Goal: Complete application form: Complete application form

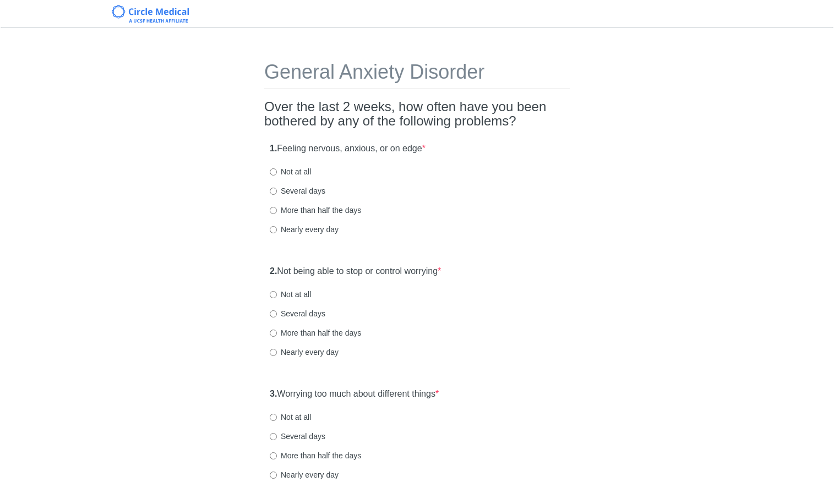
click at [291, 193] on label "Several days" at bounding box center [298, 190] width 56 height 11
click at [277, 193] on input "Several days" at bounding box center [273, 191] width 7 height 7
radio input "true"
click at [467, 230] on div "Nearly every day" at bounding box center [417, 229] width 294 height 11
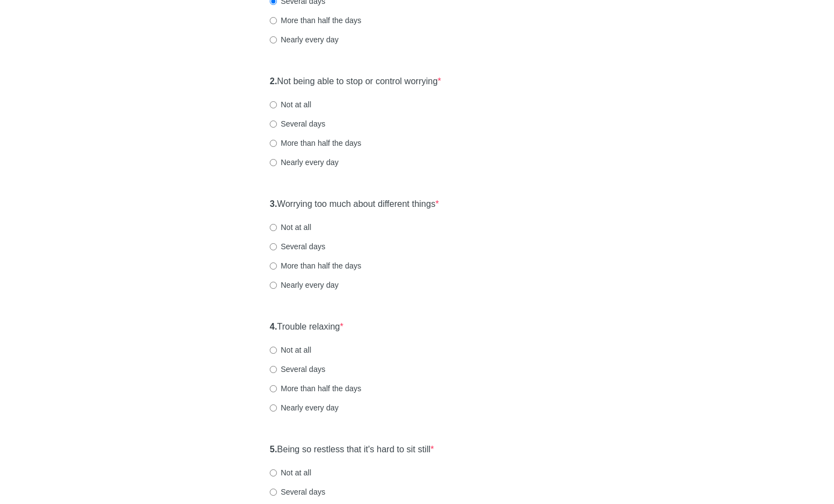
scroll to position [193, 0]
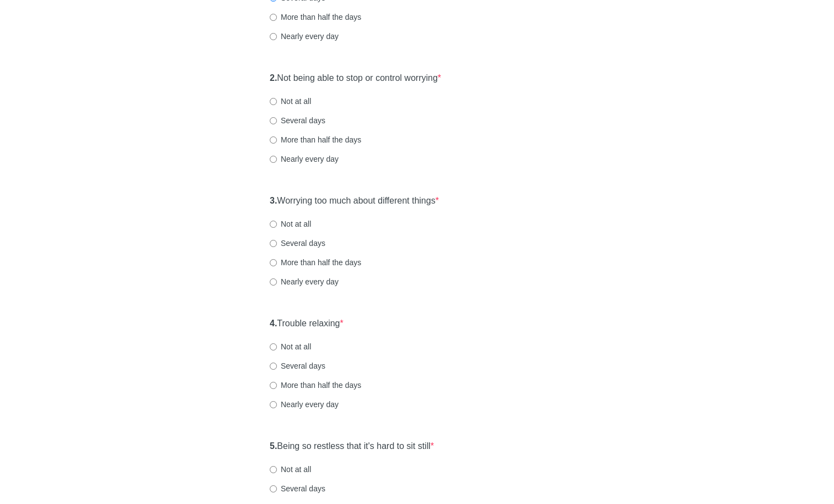
click at [315, 121] on label "Several days" at bounding box center [298, 120] width 56 height 11
click at [277, 121] on input "Several days" at bounding box center [273, 120] width 7 height 7
radio input "true"
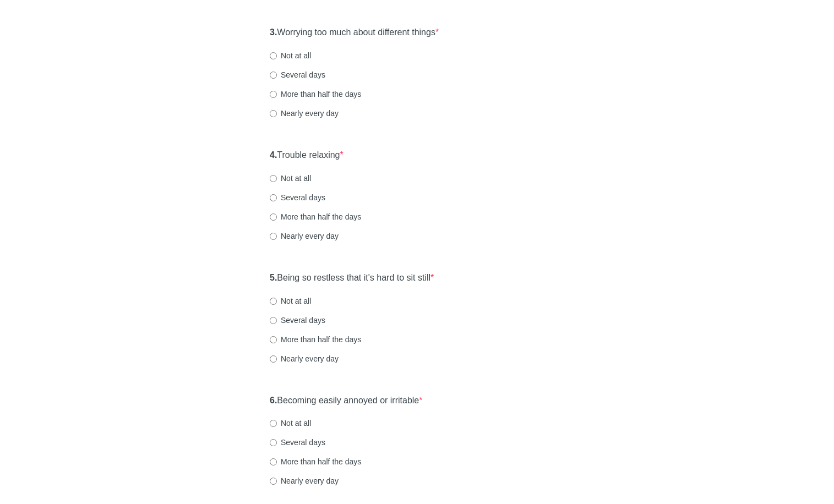
scroll to position [375, 0]
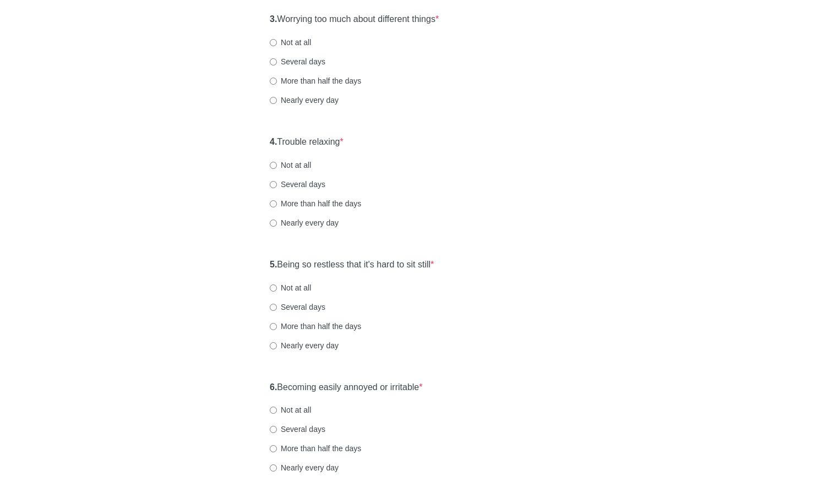
click at [305, 59] on label "Several days" at bounding box center [298, 61] width 56 height 11
click at [277, 59] on input "Several days" at bounding box center [273, 61] width 7 height 7
radio input "true"
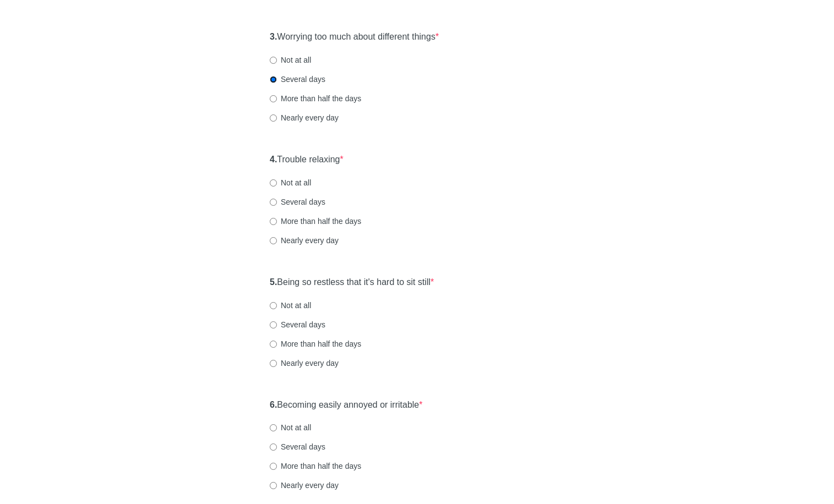
scroll to position [367, 0]
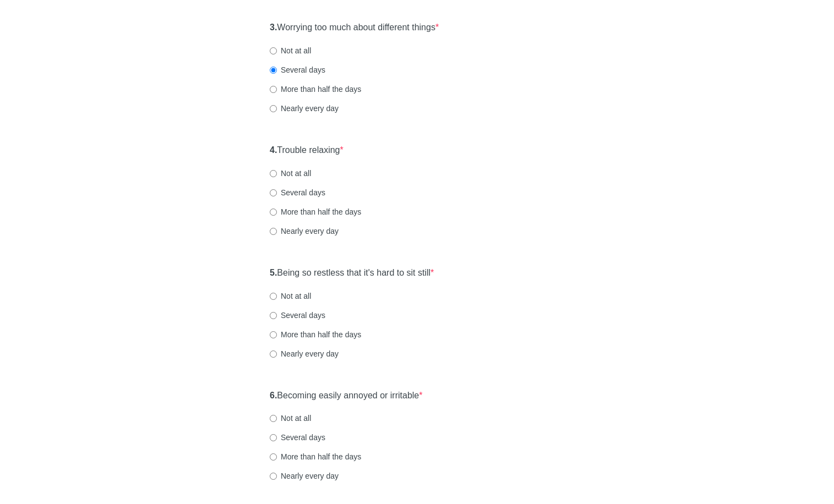
click at [283, 50] on label "Not at all" at bounding box center [290, 50] width 41 height 11
click at [277, 50] on input "Not at all" at bounding box center [273, 50] width 7 height 7
radio input "true"
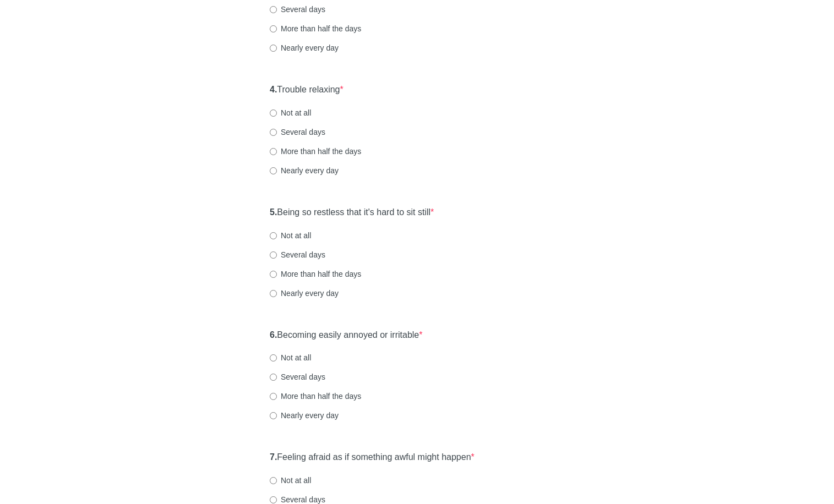
scroll to position [430, 0]
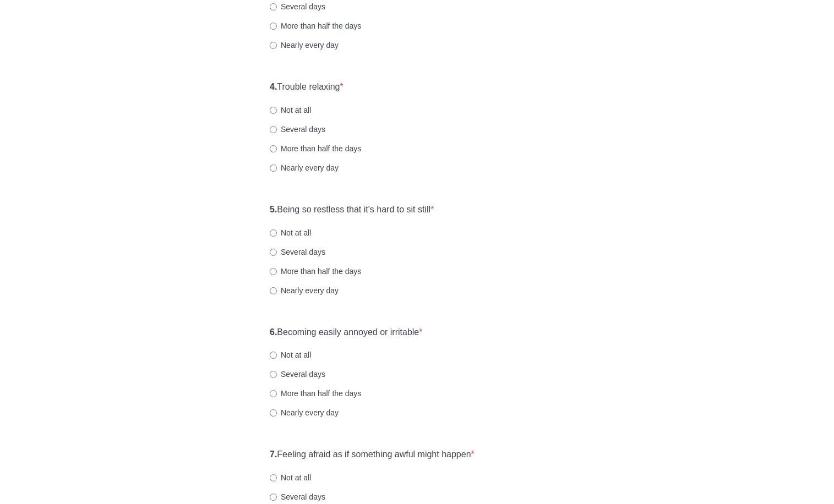
click at [301, 126] on label "Several days" at bounding box center [298, 129] width 56 height 11
click at [277, 126] on input "Several days" at bounding box center [273, 129] width 7 height 7
radio input "true"
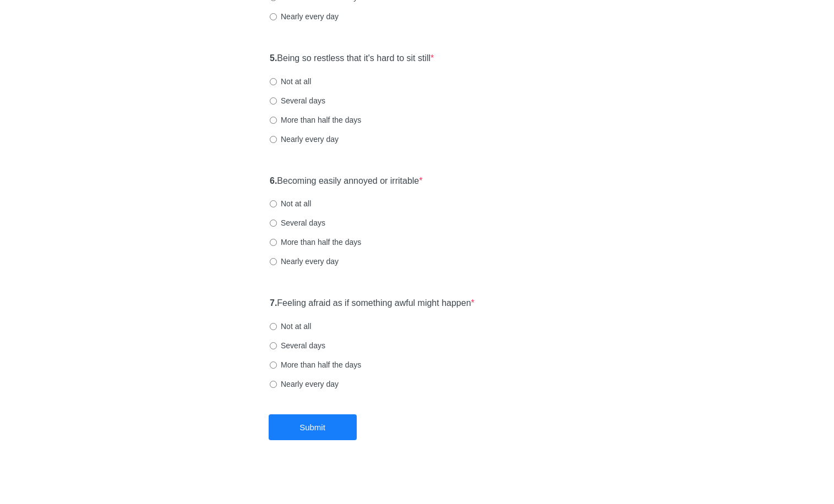
scroll to position [584, 0]
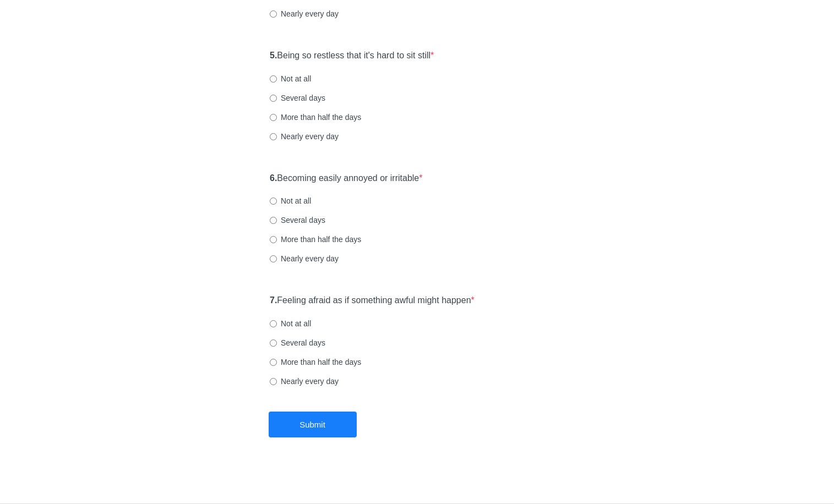
click at [298, 104] on div "5. Being so restless that it's hard to sit still * Not at all Several days More…" at bounding box center [416, 101] width 305 height 114
click at [299, 100] on label "Several days" at bounding box center [298, 97] width 56 height 11
click at [277, 100] on input "Several days" at bounding box center [273, 98] width 7 height 7
radio input "true"
click at [307, 220] on label "Several days" at bounding box center [298, 220] width 56 height 11
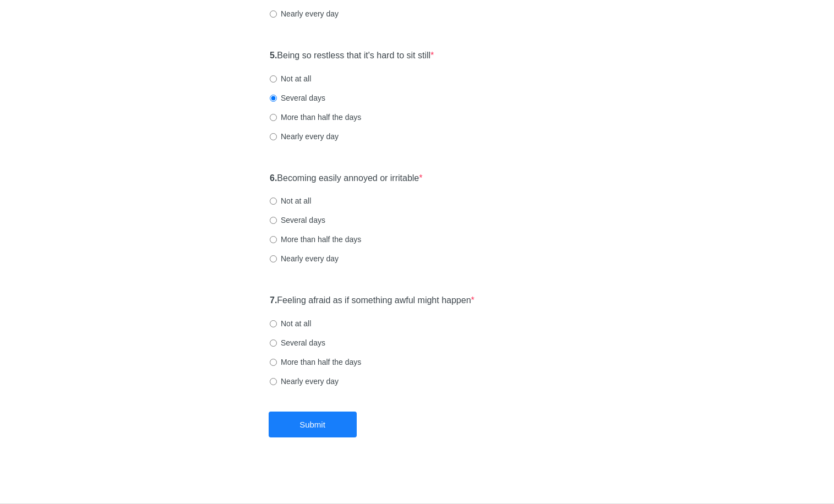
click at [277, 220] on input "Several days" at bounding box center [273, 220] width 7 height 7
radio input "true"
click at [300, 324] on label "Not at all" at bounding box center [290, 323] width 41 height 11
click at [277, 324] on input "Not at all" at bounding box center [273, 323] width 7 height 7
radio input "true"
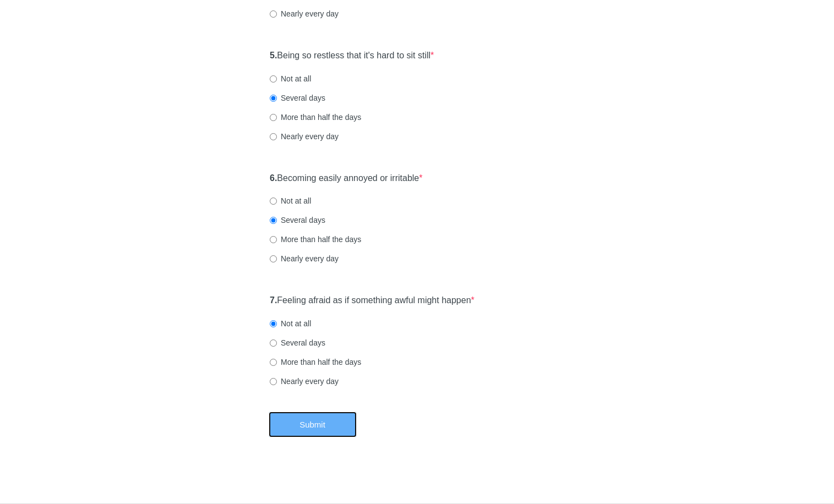
click at [292, 422] on button "Submit" at bounding box center [313, 425] width 88 height 26
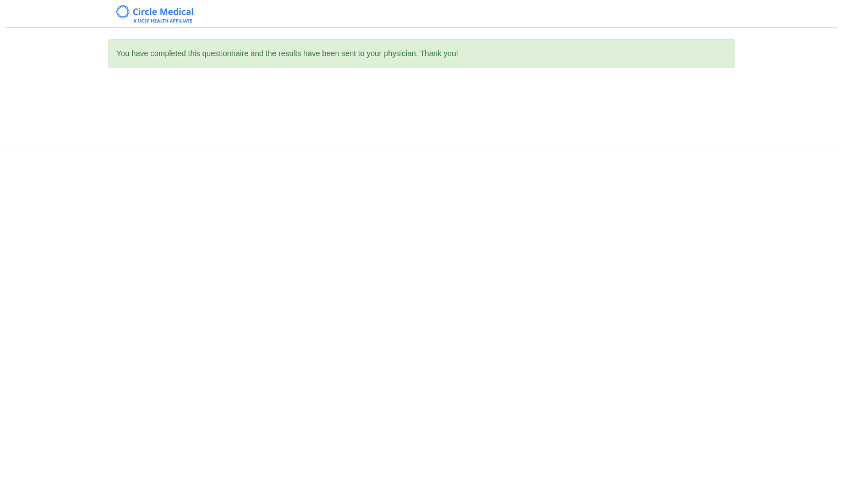
scroll to position [0, 0]
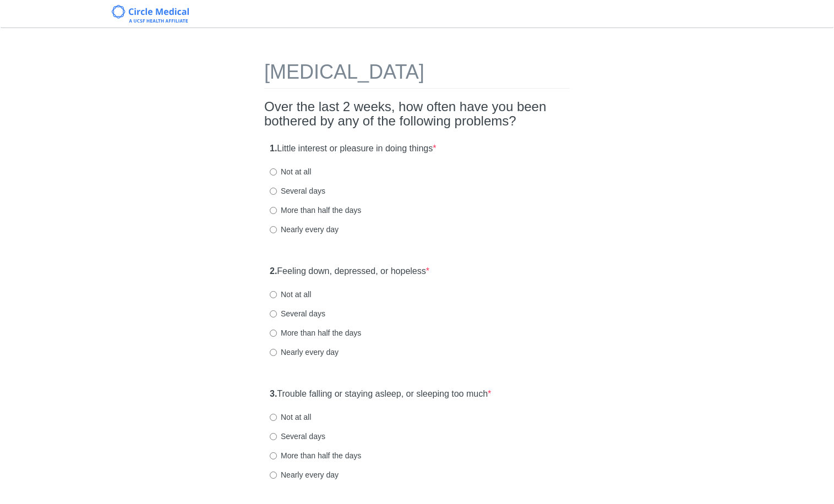
click at [307, 172] on label "Not at all" at bounding box center [290, 171] width 41 height 11
click at [277, 172] on input "Not at all" at bounding box center [273, 171] width 7 height 7
radio input "true"
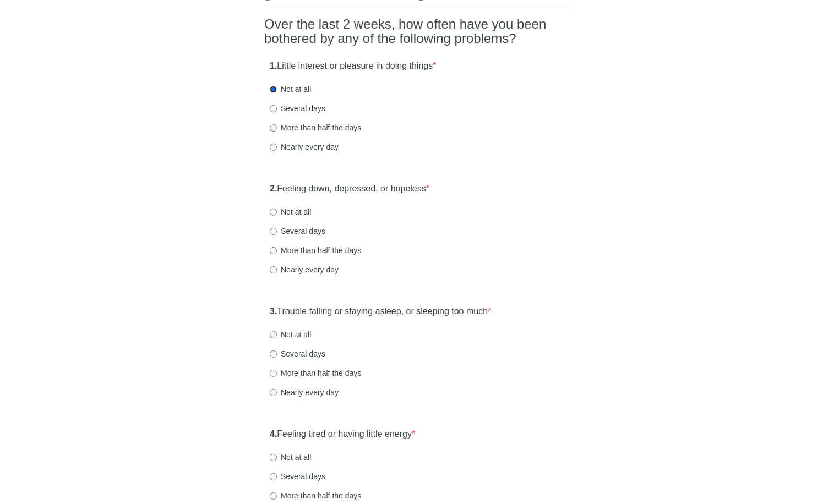
scroll to position [88, 0]
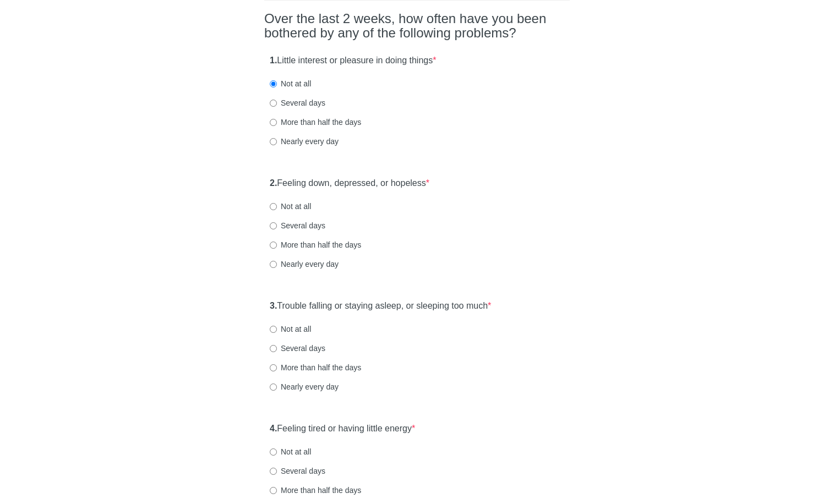
click at [294, 197] on div "2. Feeling down, depressed, or hopeless * Not at all Several days More than hal…" at bounding box center [416, 229] width 305 height 114
click at [298, 206] on label "Not at all" at bounding box center [290, 206] width 41 height 11
click at [277, 206] on input "Not at all" at bounding box center [273, 206] width 7 height 7
radio input "true"
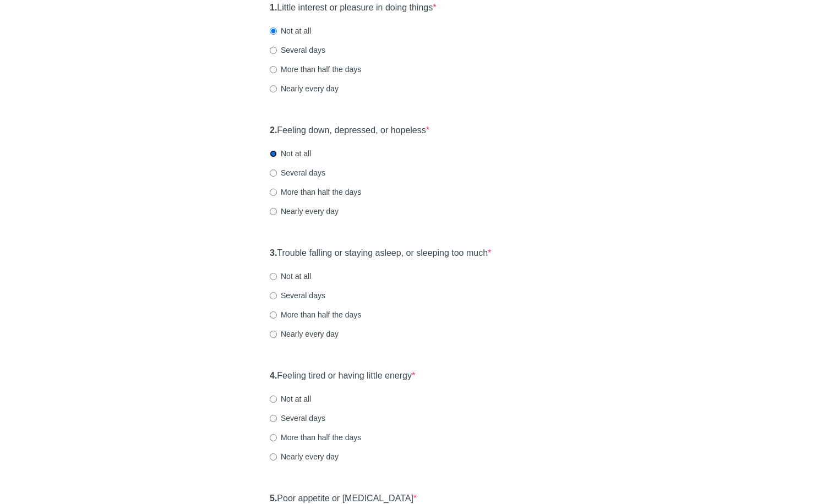
scroll to position [276, 0]
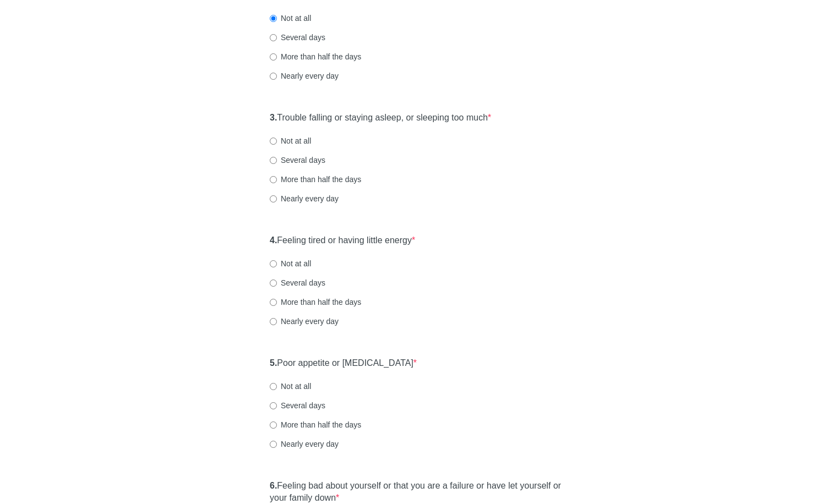
click at [289, 147] on div "3. Trouble falling or staying asleep, or sleeping too much * Not at all Several…" at bounding box center [416, 163] width 305 height 114
click at [292, 145] on label "Not at all" at bounding box center [290, 140] width 41 height 11
click at [277, 145] on input "Not at all" at bounding box center [273, 141] width 7 height 7
radio input "true"
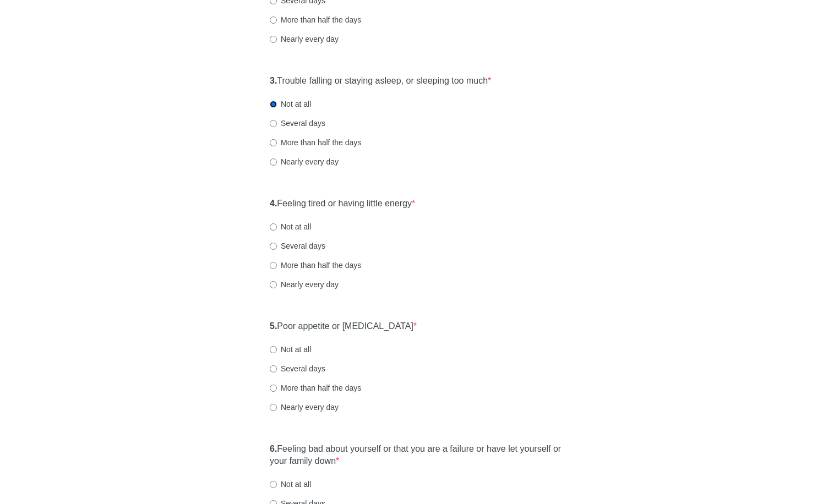
scroll to position [314, 0]
click at [321, 121] on label "Several days" at bounding box center [298, 122] width 56 height 11
click at [277, 121] on input "Several days" at bounding box center [273, 122] width 7 height 7
radio input "true"
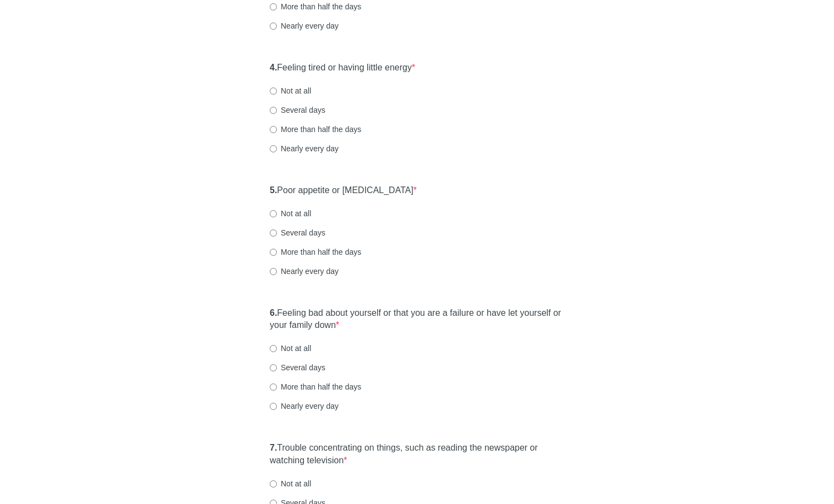
scroll to position [488, 0]
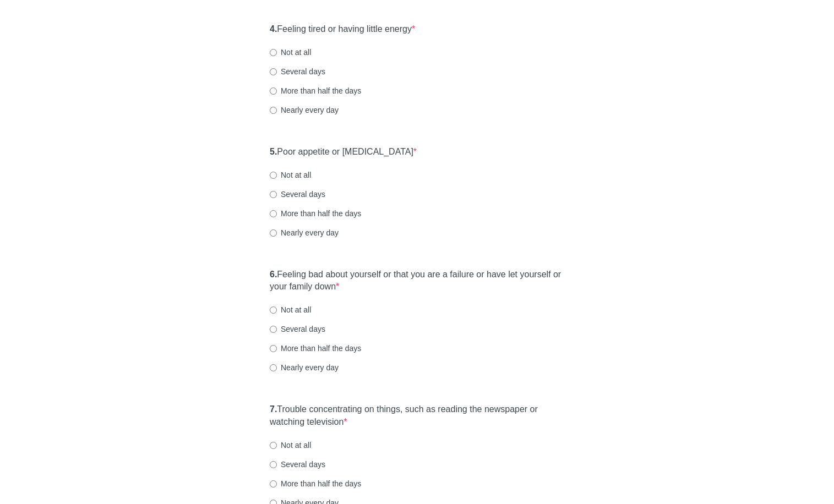
click at [294, 72] on label "Several days" at bounding box center [298, 71] width 56 height 11
click at [277, 72] on input "Several days" at bounding box center [273, 71] width 7 height 7
radio input "true"
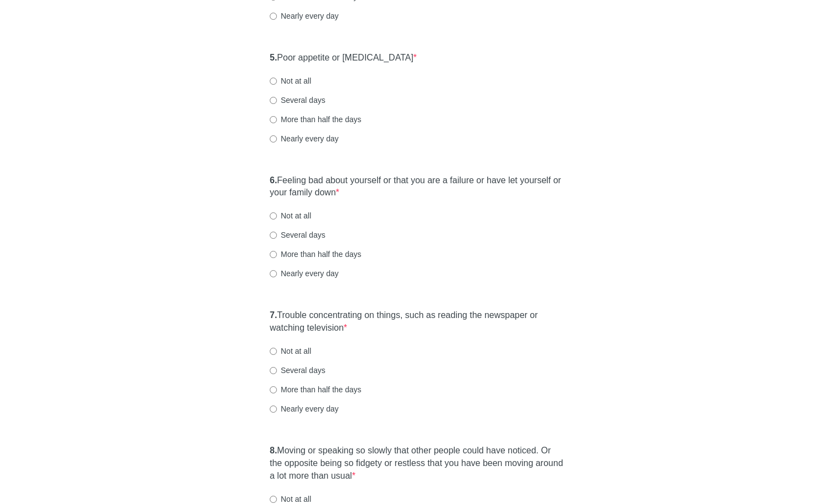
scroll to position [626, 0]
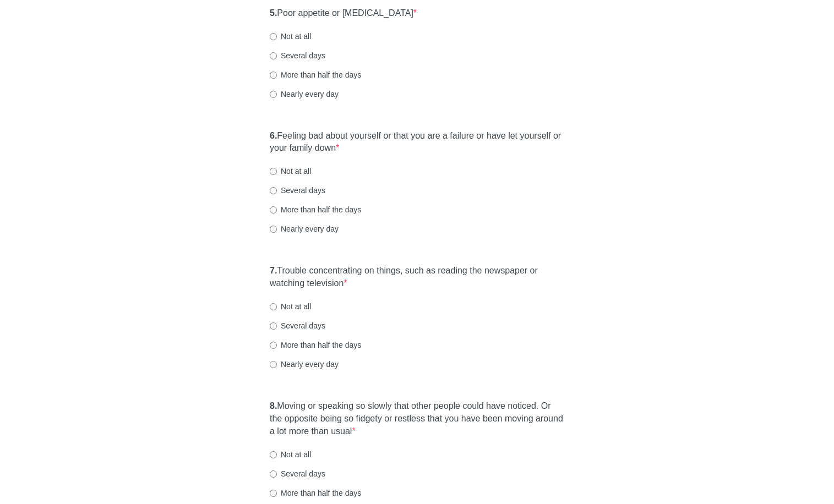
click at [297, 37] on label "Not at all" at bounding box center [290, 36] width 41 height 11
click at [277, 37] on input "Not at all" at bounding box center [273, 36] width 7 height 7
radio input "true"
click at [293, 174] on label "Not at all" at bounding box center [290, 171] width 41 height 11
click at [277, 174] on input "Not at all" at bounding box center [273, 171] width 7 height 7
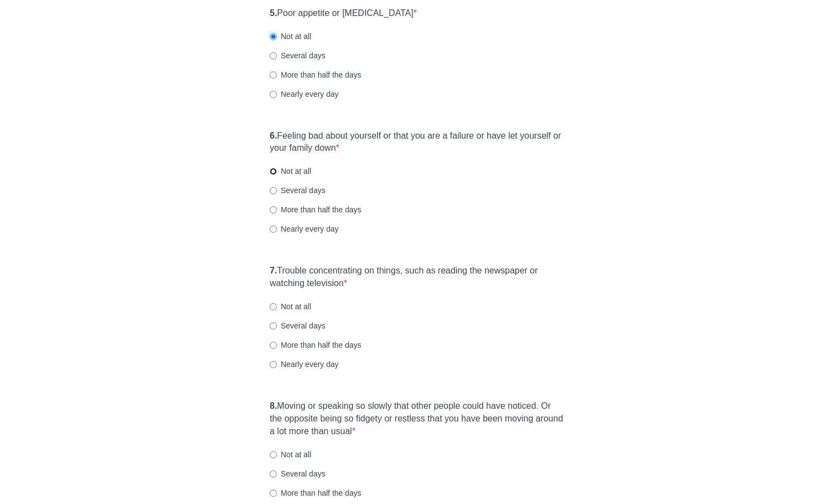
radio input "true"
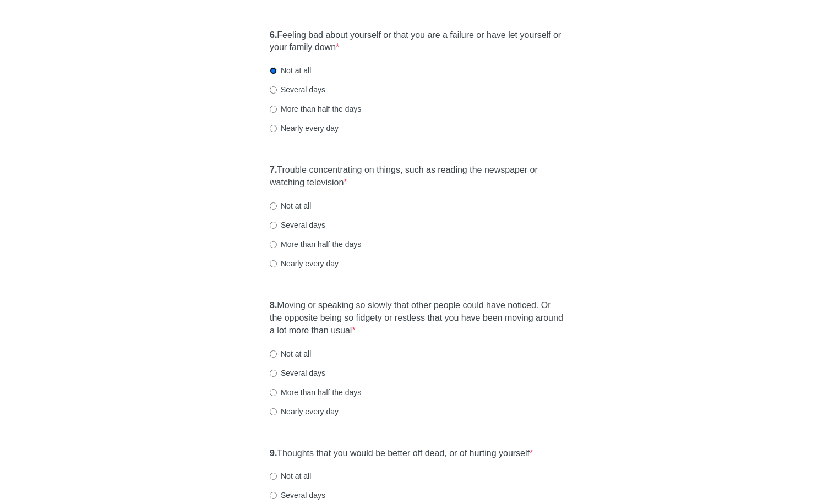
scroll to position [779, 0]
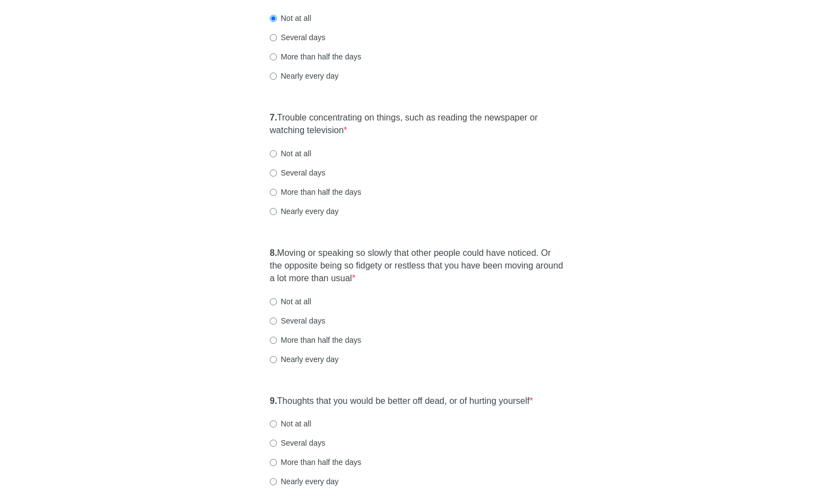
click at [289, 157] on label "Not at all" at bounding box center [290, 153] width 41 height 11
click at [277, 157] on input "Not at all" at bounding box center [273, 153] width 7 height 7
radio input "true"
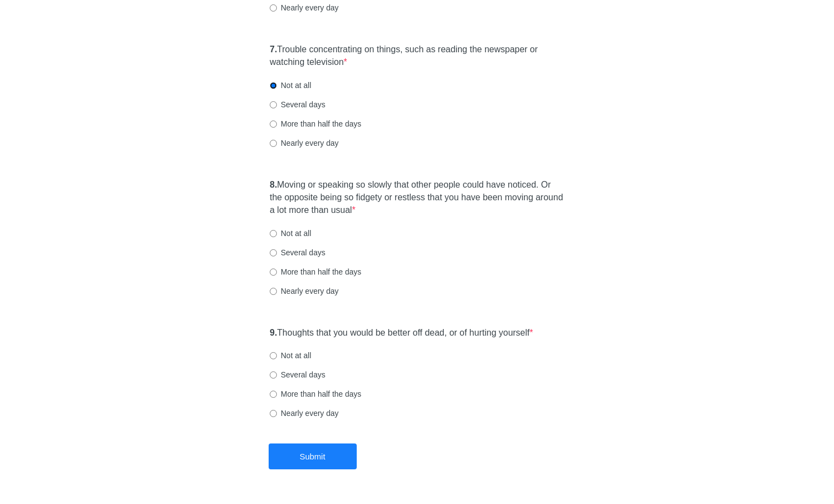
scroll to position [850, 0]
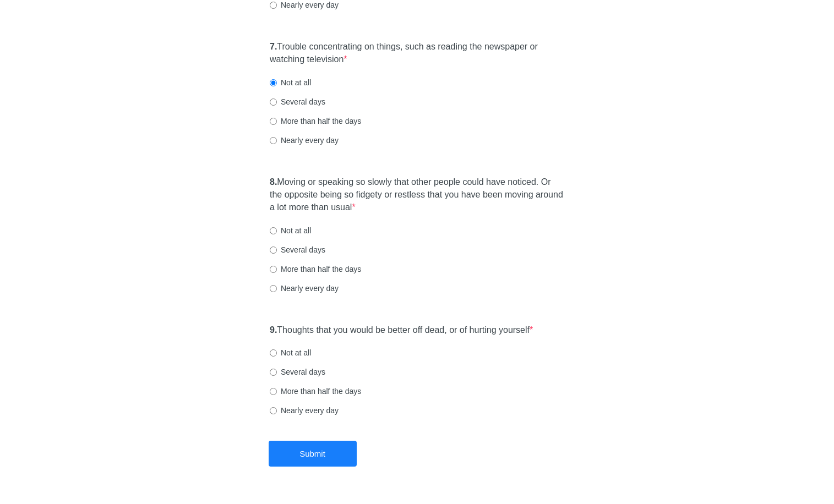
click at [294, 101] on label "Several days" at bounding box center [298, 101] width 56 height 11
click at [277, 101] on input "Several days" at bounding box center [273, 102] width 7 height 7
radio input "true"
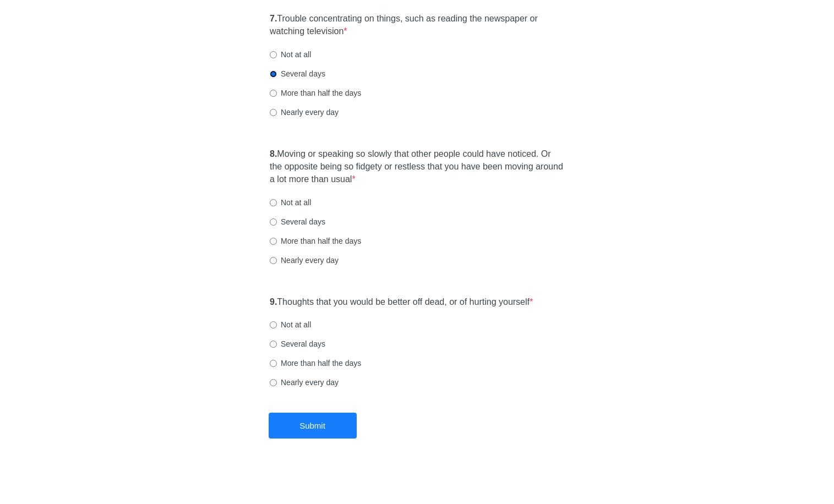
scroll to position [879, 0]
click at [281, 205] on label "Not at all" at bounding box center [290, 201] width 41 height 11
click at [277, 205] on input "Not at all" at bounding box center [273, 201] width 7 height 7
radio input "true"
click at [286, 314] on div "9. Thoughts that you would be better off dead, or of hurting yourself * Not at …" at bounding box center [416, 346] width 305 height 114
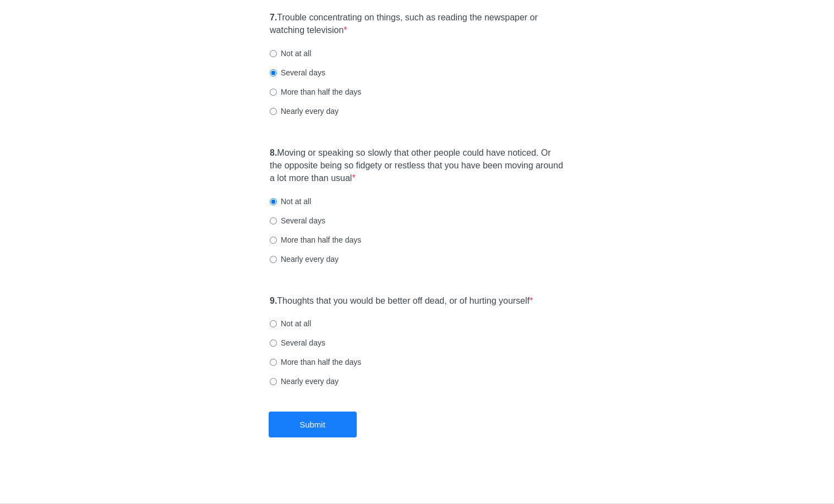
click at [288, 326] on label "Not at all" at bounding box center [290, 323] width 41 height 11
click at [277, 326] on input "Not at all" at bounding box center [273, 323] width 7 height 7
radio input "true"
click at [322, 431] on button "Submit" at bounding box center [313, 425] width 88 height 26
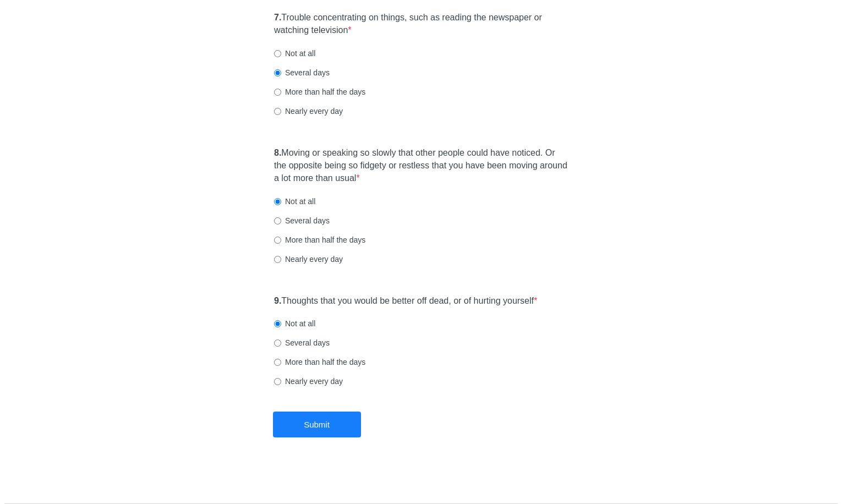
scroll to position [0, 0]
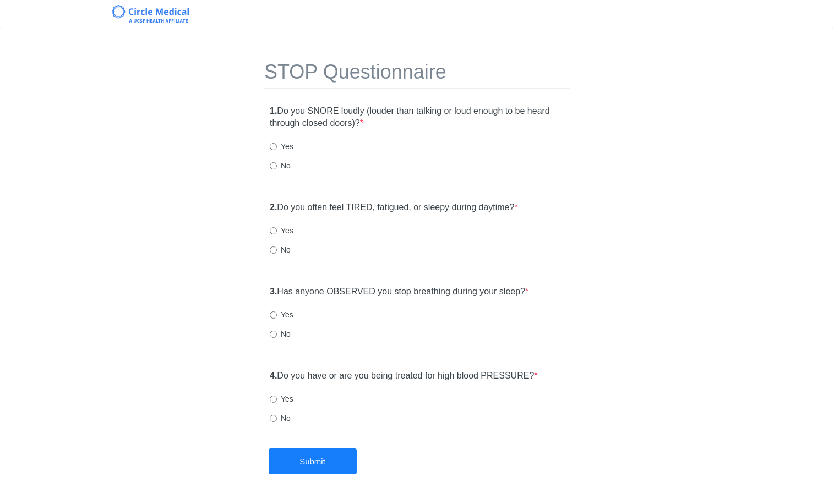
click at [289, 148] on label "Yes" at bounding box center [282, 146] width 24 height 11
click at [277, 148] on input "Yes" at bounding box center [273, 146] width 7 height 7
radio input "true"
click at [271, 173] on div "1. Do you SNORE loudly (louder than talking or loud enough to be heard through …" at bounding box center [416, 144] width 305 height 89
click at [272, 170] on label "No" at bounding box center [280, 165] width 21 height 11
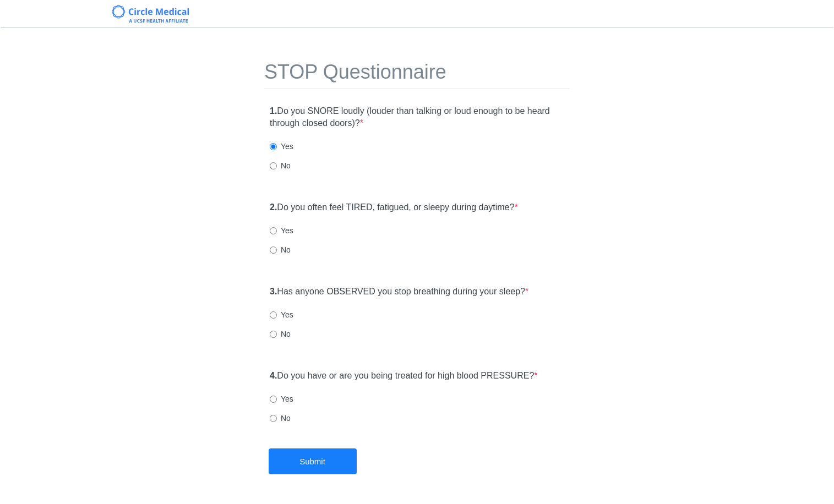
click at [272, 169] on input "No" at bounding box center [273, 165] width 7 height 7
radio input "true"
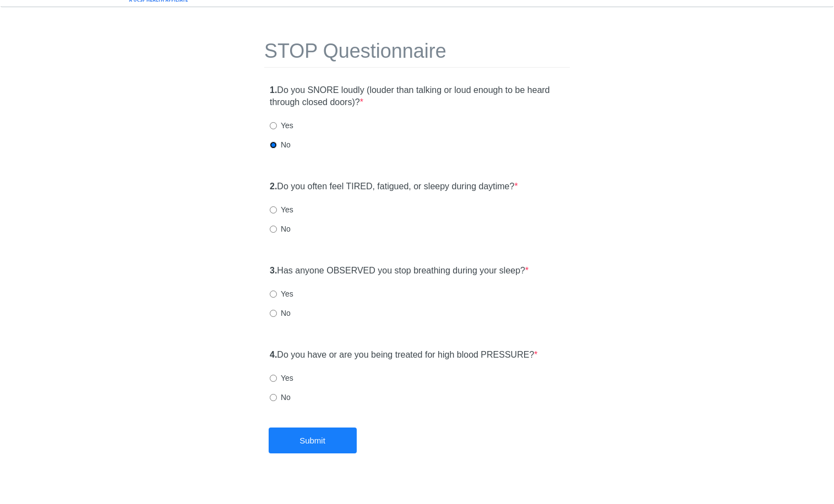
scroll to position [37, 0]
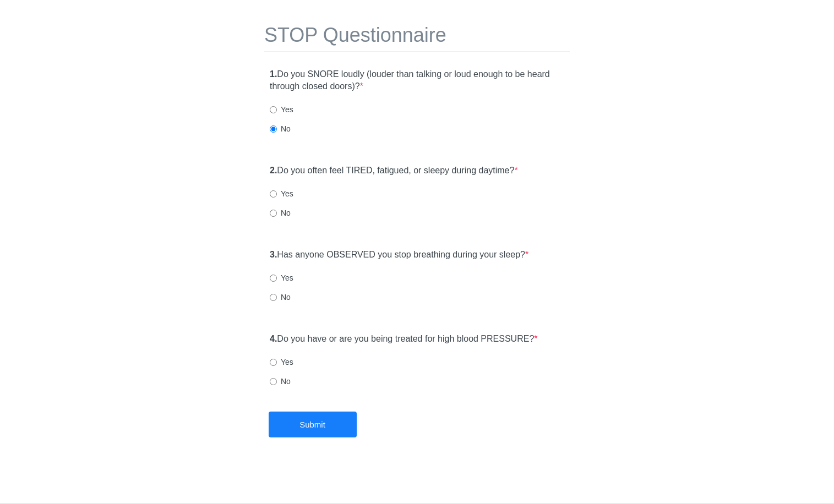
click at [297, 190] on div "Yes" at bounding box center [417, 193] width 294 height 11
click at [291, 190] on label "Yes" at bounding box center [282, 193] width 24 height 11
click at [277, 190] on input "Yes" at bounding box center [273, 193] width 7 height 7
radio input "true"
click at [284, 300] on label "No" at bounding box center [280, 297] width 21 height 11
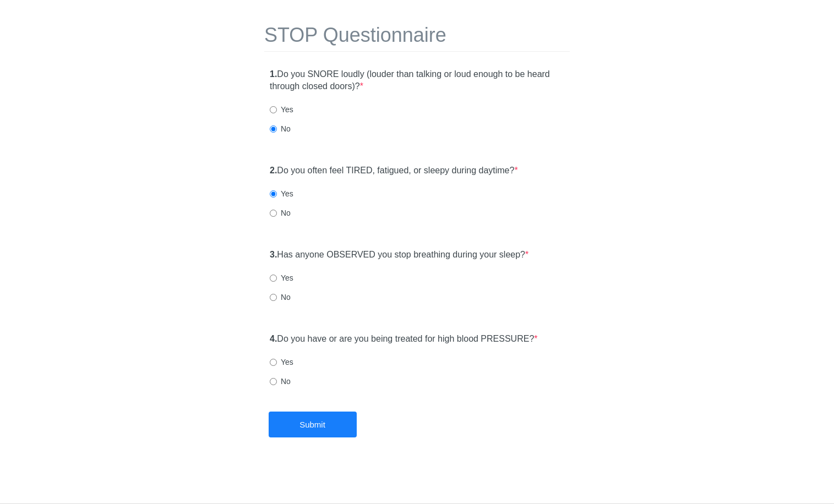
click at [277, 300] on input "No" at bounding box center [273, 297] width 7 height 7
radio input "true"
click at [276, 383] on input "No" at bounding box center [273, 381] width 7 height 7
radio input "true"
click at [325, 420] on button "Submit" at bounding box center [313, 425] width 88 height 26
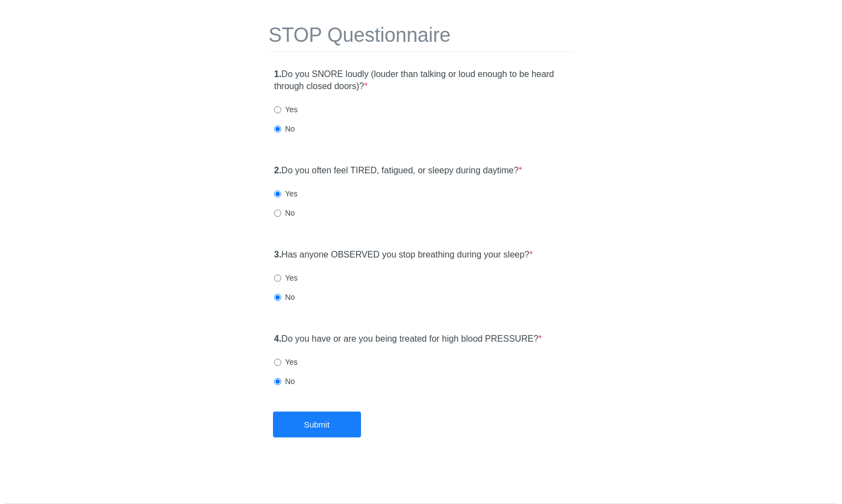
scroll to position [0, 0]
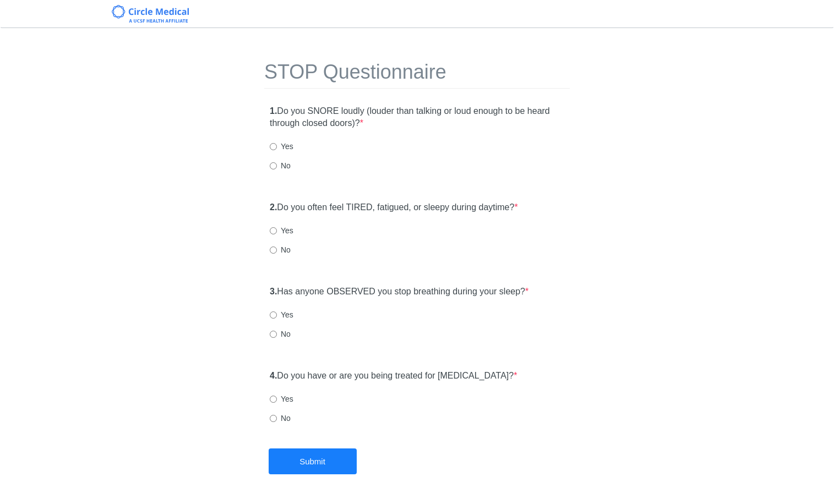
click at [278, 167] on label "No" at bounding box center [280, 165] width 21 height 11
click at [277, 167] on input "No" at bounding box center [273, 165] width 7 height 7
radio input "true"
click at [276, 227] on input "Yes" at bounding box center [273, 230] width 7 height 7
radio input "true"
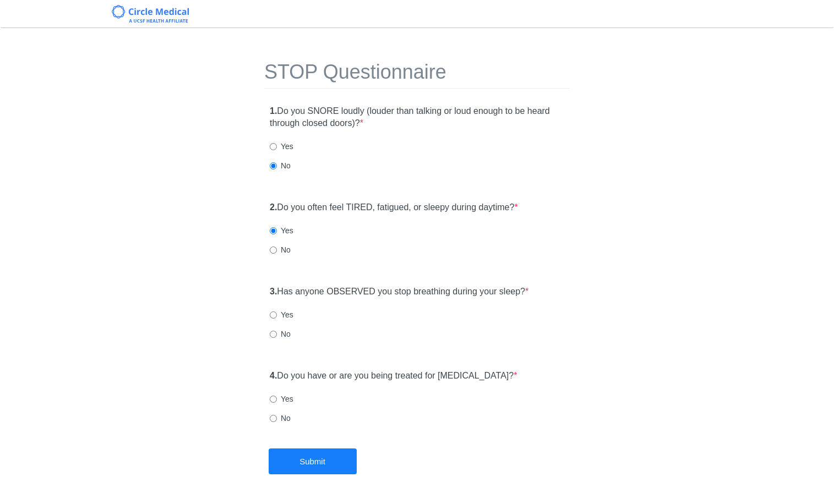
click at [276, 330] on label "No" at bounding box center [280, 334] width 21 height 11
click at [276, 331] on input "No" at bounding box center [273, 334] width 7 height 7
radio input "true"
click at [278, 425] on div "4. Do you have or are you being treated for high blood PRESSURE? * Yes No" at bounding box center [416, 402] width 305 height 76
click at [278, 420] on label "No" at bounding box center [280, 418] width 21 height 11
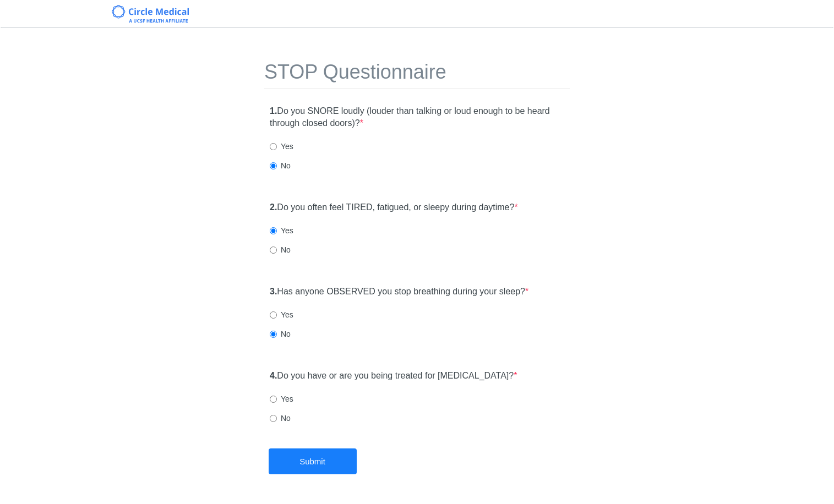
click at [277, 420] on input "No" at bounding box center [273, 418] width 7 height 7
radio input "true"
click at [344, 462] on button "Submit" at bounding box center [313, 462] width 88 height 26
